Goal: Navigation & Orientation: Go to known website

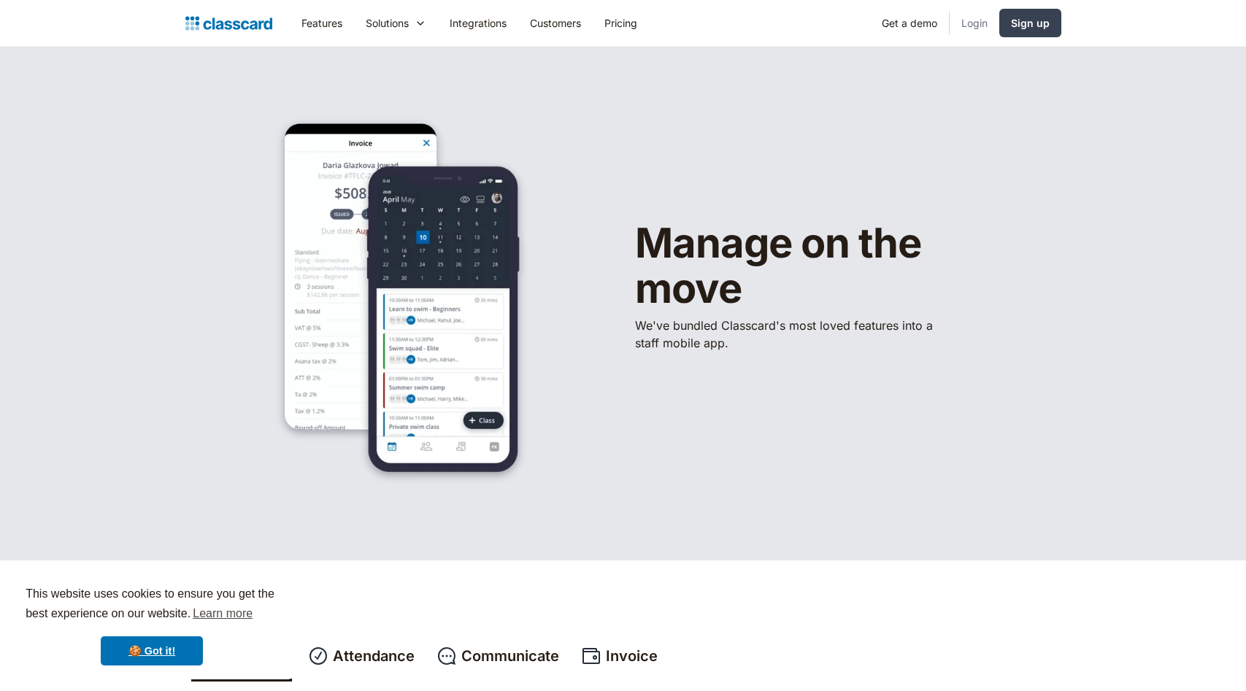
click at [983, 24] on link "Login" at bounding box center [975, 23] width 50 height 33
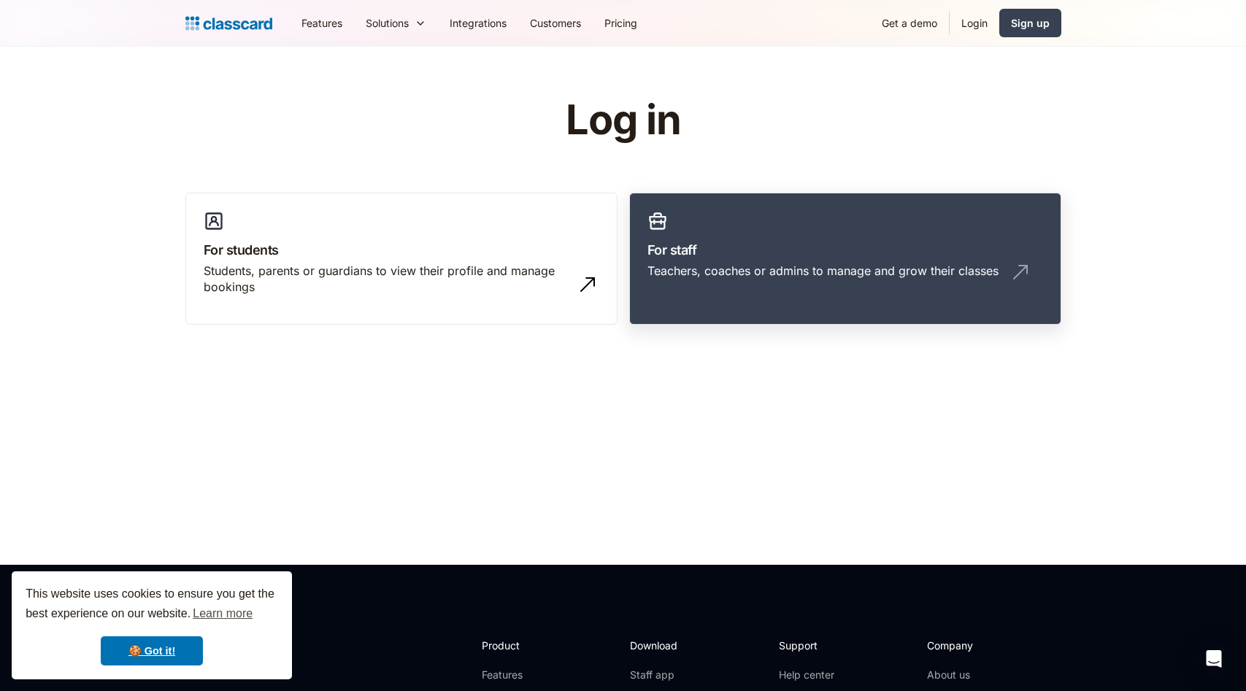
click at [849, 252] on h3 "For staff" at bounding box center [846, 250] width 396 height 20
